Goal: Find specific page/section: Find specific page/section

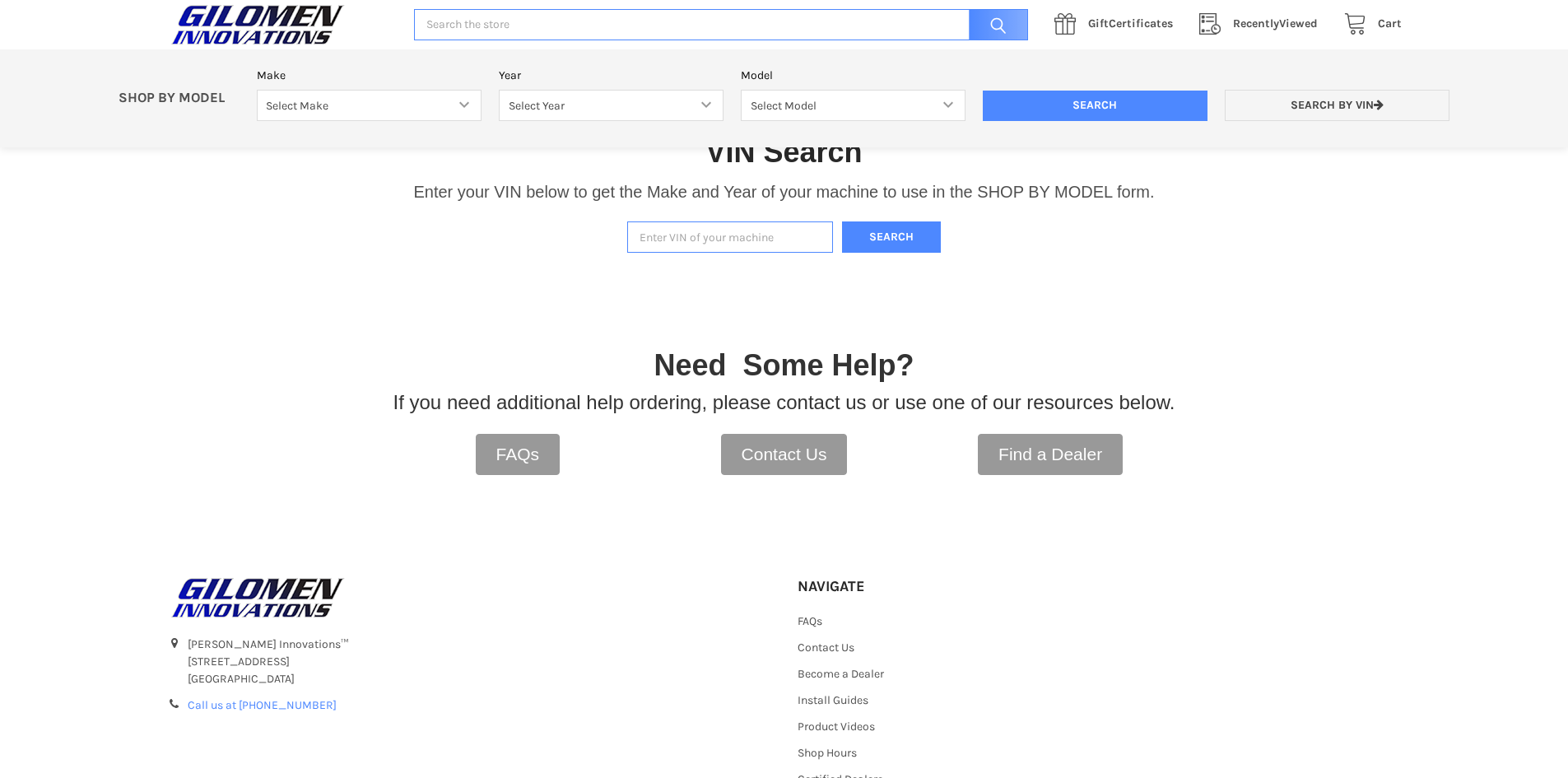
click at [687, 235] on input "Enter VIN of your machine" at bounding box center [730, 237] width 206 height 32
click at [875, 237] on button "Search" at bounding box center [891, 237] width 99 height 32
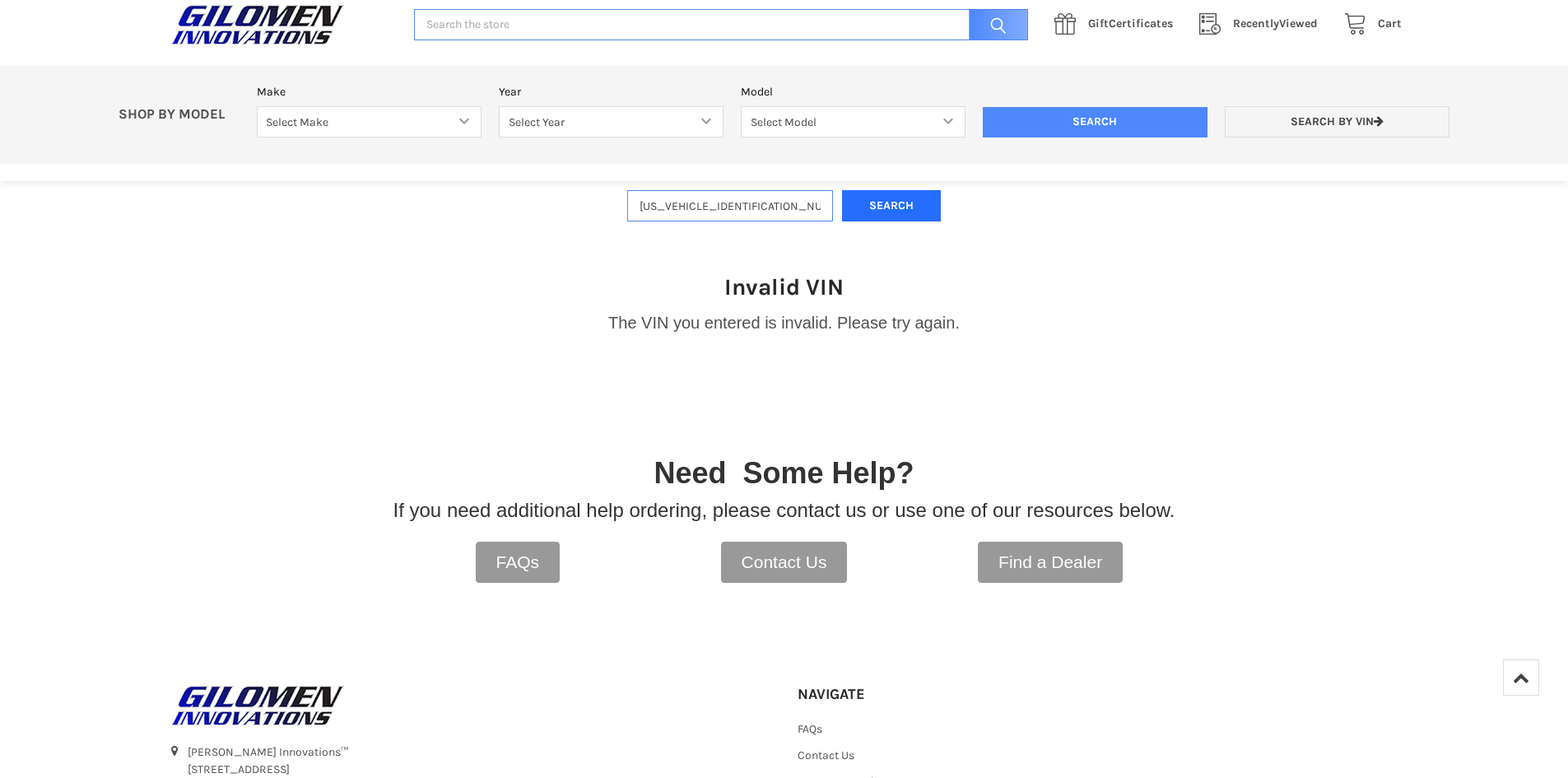
scroll to position [348, 0]
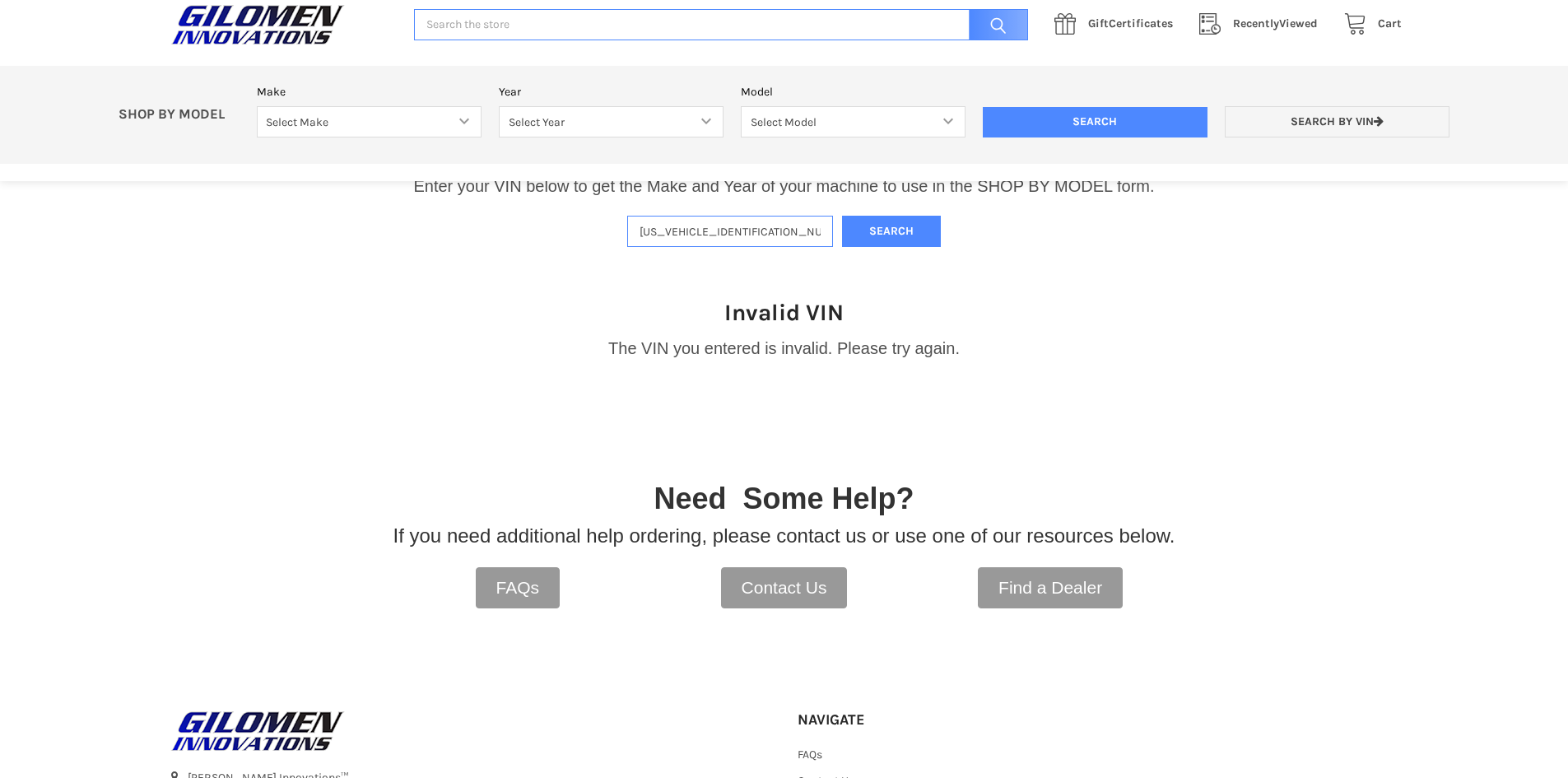
click at [665, 234] on input "[US_VEHICLE_IDENTIFICATION_NUMBER]" at bounding box center [730, 232] width 206 height 32
click at [881, 234] on button "Search" at bounding box center [891, 232] width 99 height 32
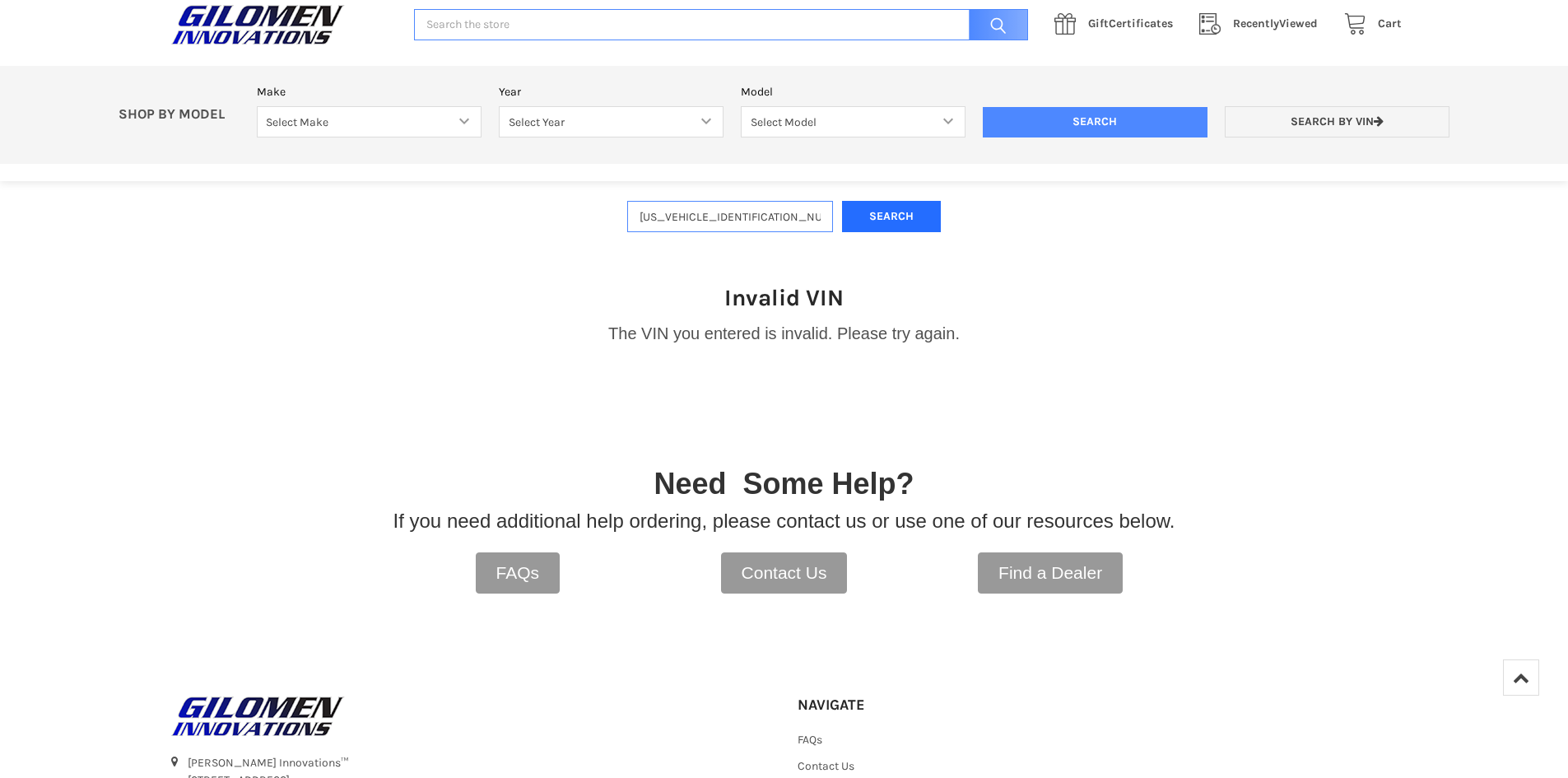
scroll to position [265, 0]
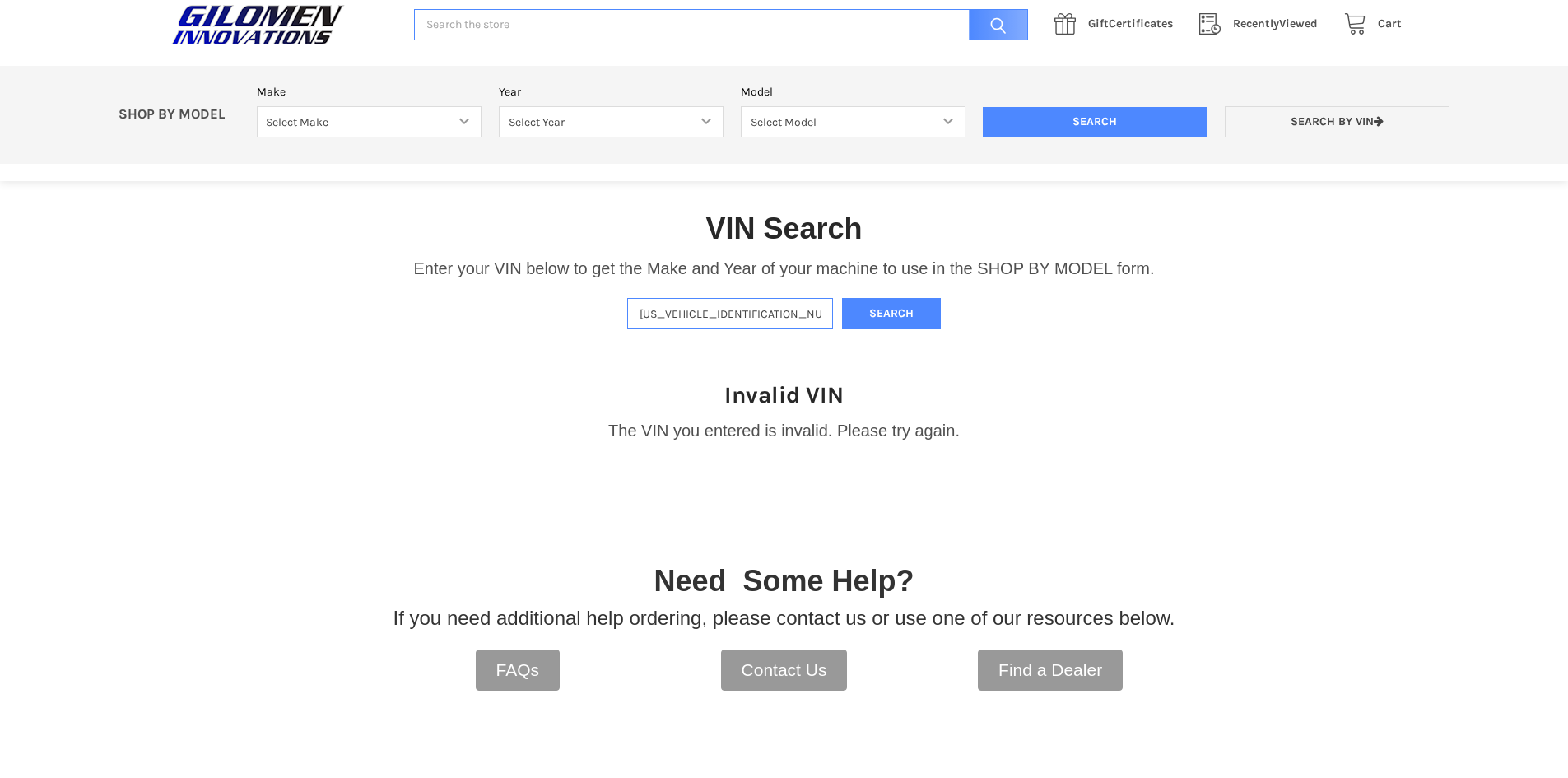
click at [664, 319] on input "[US_VEHICLE_IDENTIFICATION_NUMBER]" at bounding box center [730, 314] width 206 height 32
type input "[US_VEHICLE_IDENTIFICATION_NUMBER]"
click at [883, 308] on button "Search" at bounding box center [891, 314] width 99 height 32
